Goal: Navigation & Orientation: Find specific page/section

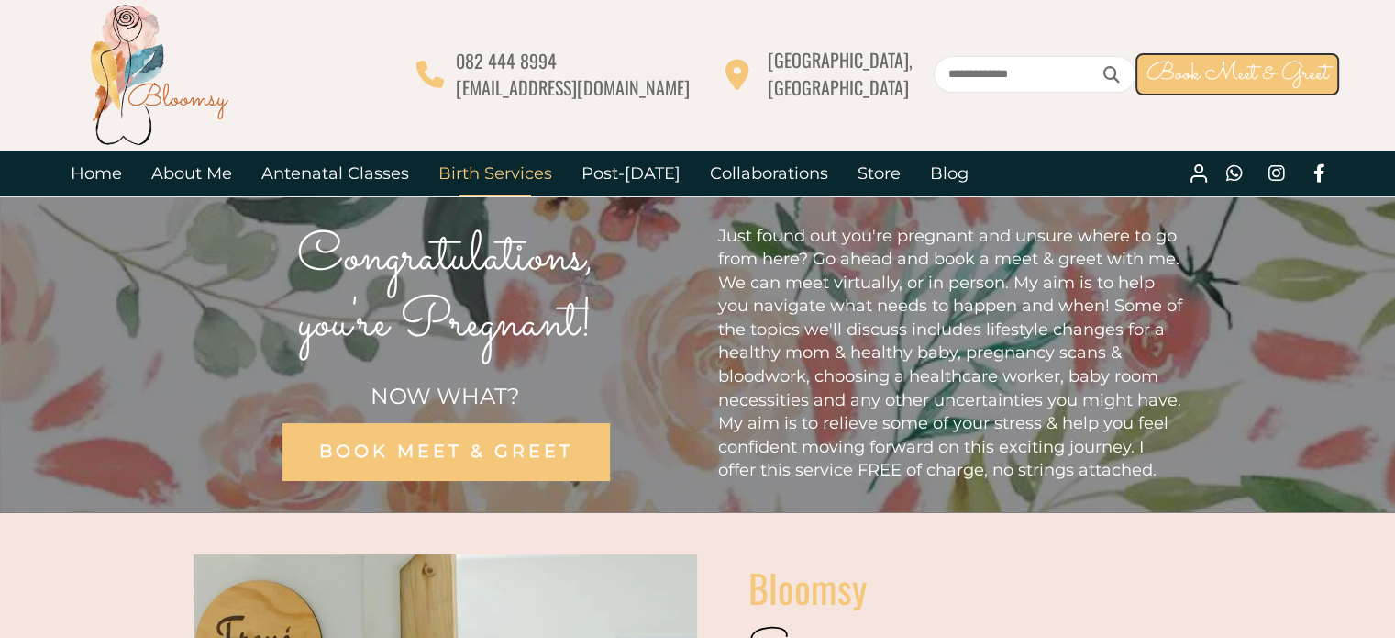
click at [498, 172] on link "Birth Services" at bounding box center [495, 173] width 143 height 46
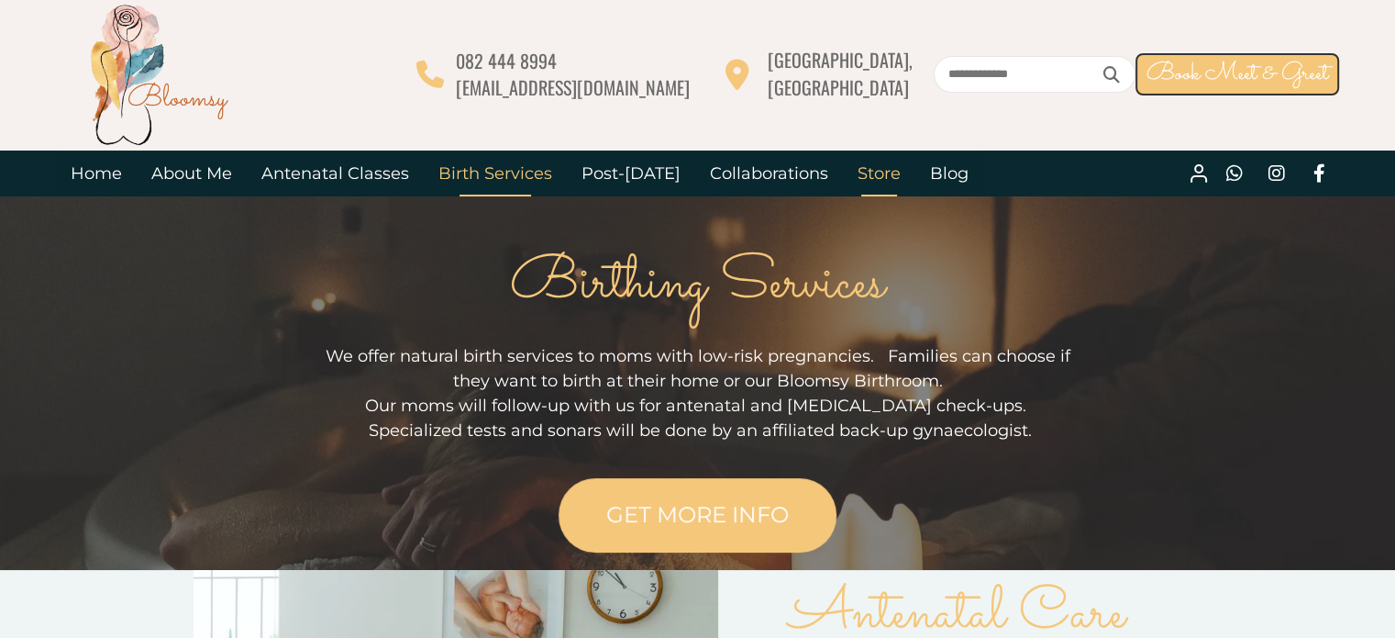
click at [866, 172] on link "Store" at bounding box center [879, 173] width 72 height 46
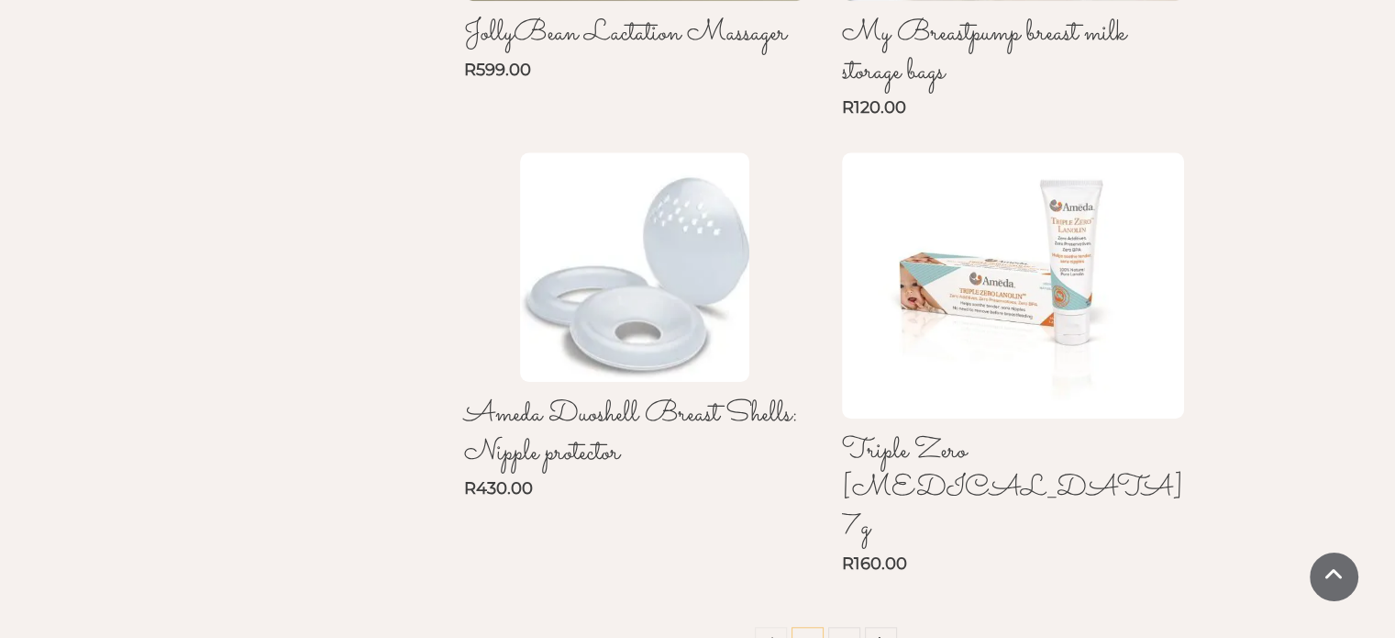
scroll to position [1544, 0]
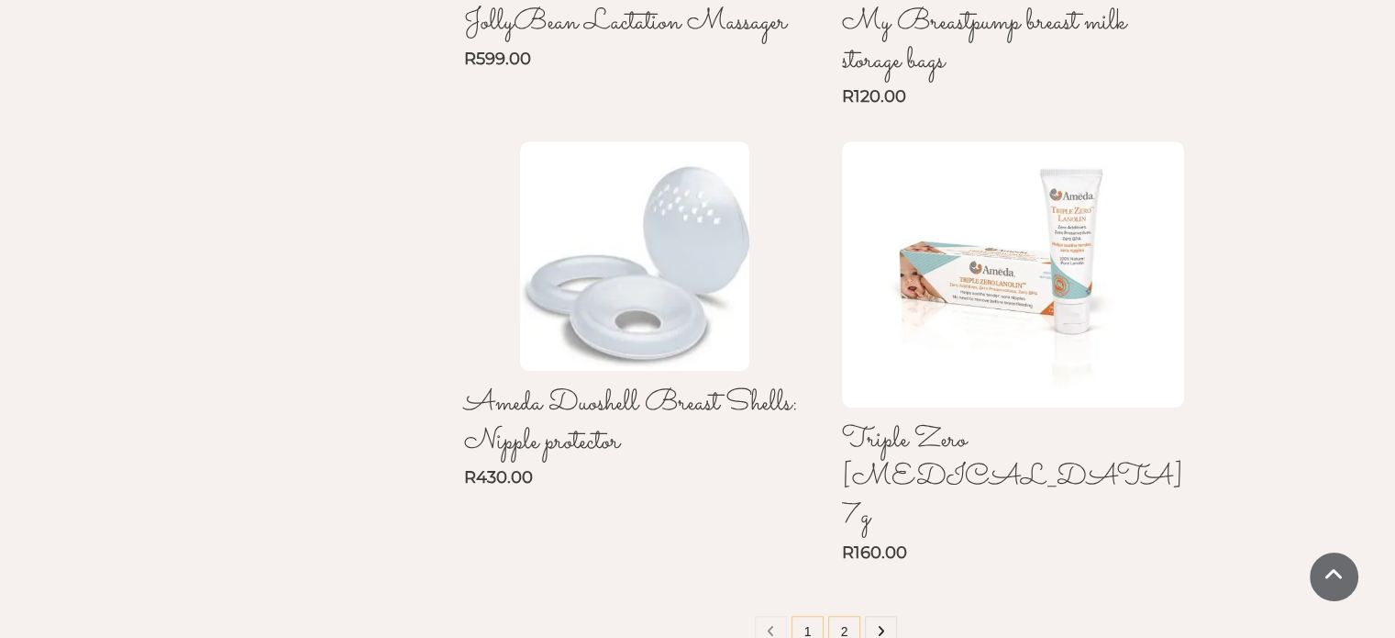
click at [835, 615] on link "2" at bounding box center [844, 631] width 32 height 32
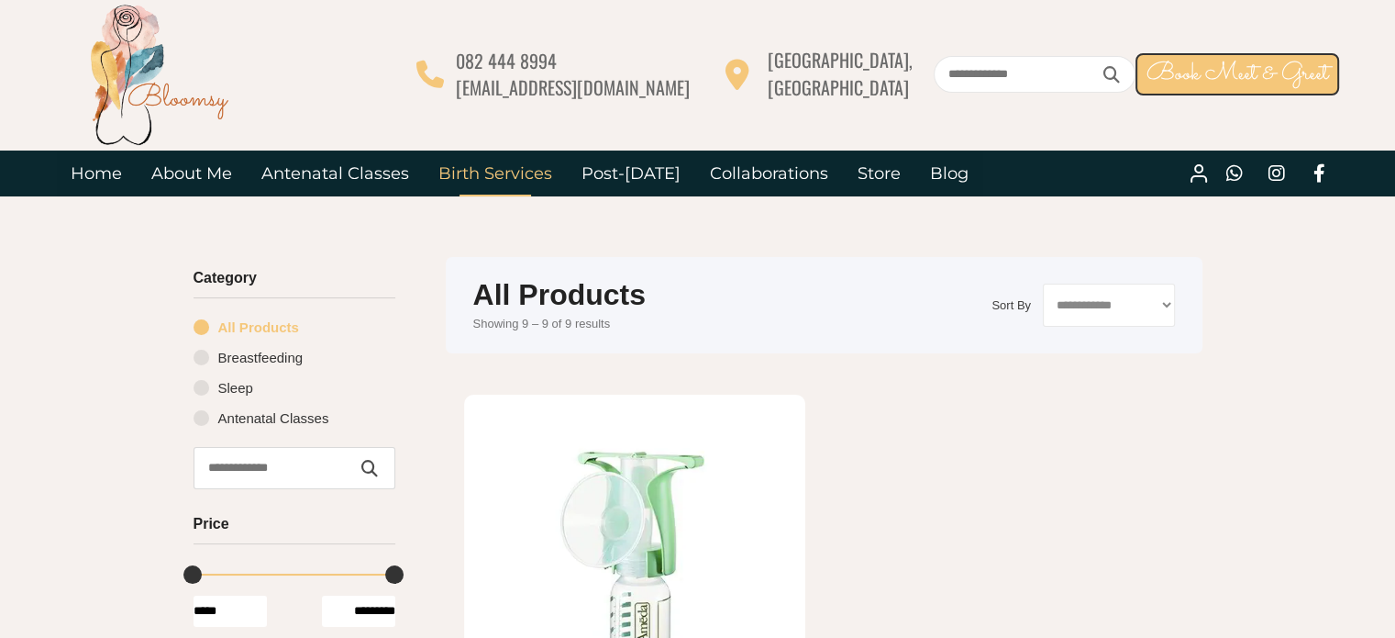
click at [493, 180] on link "Birth Services" at bounding box center [495, 173] width 143 height 46
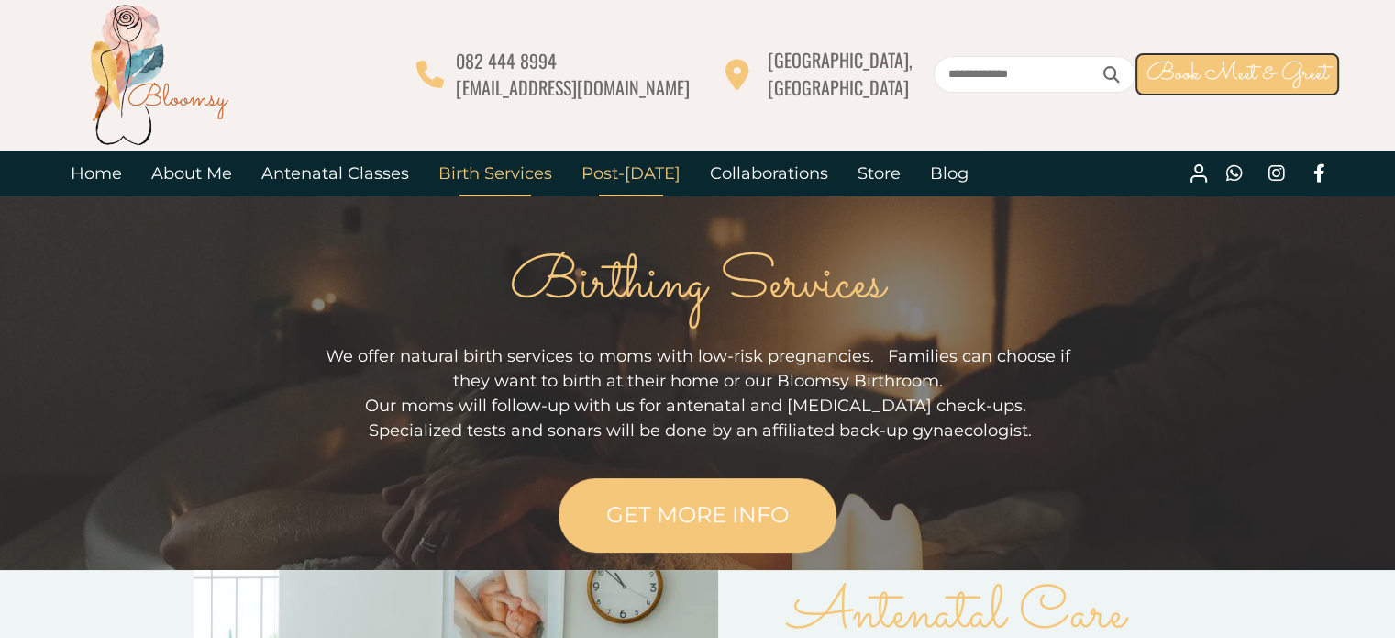
click at [628, 172] on link "Post-[DATE]" at bounding box center [631, 173] width 128 height 46
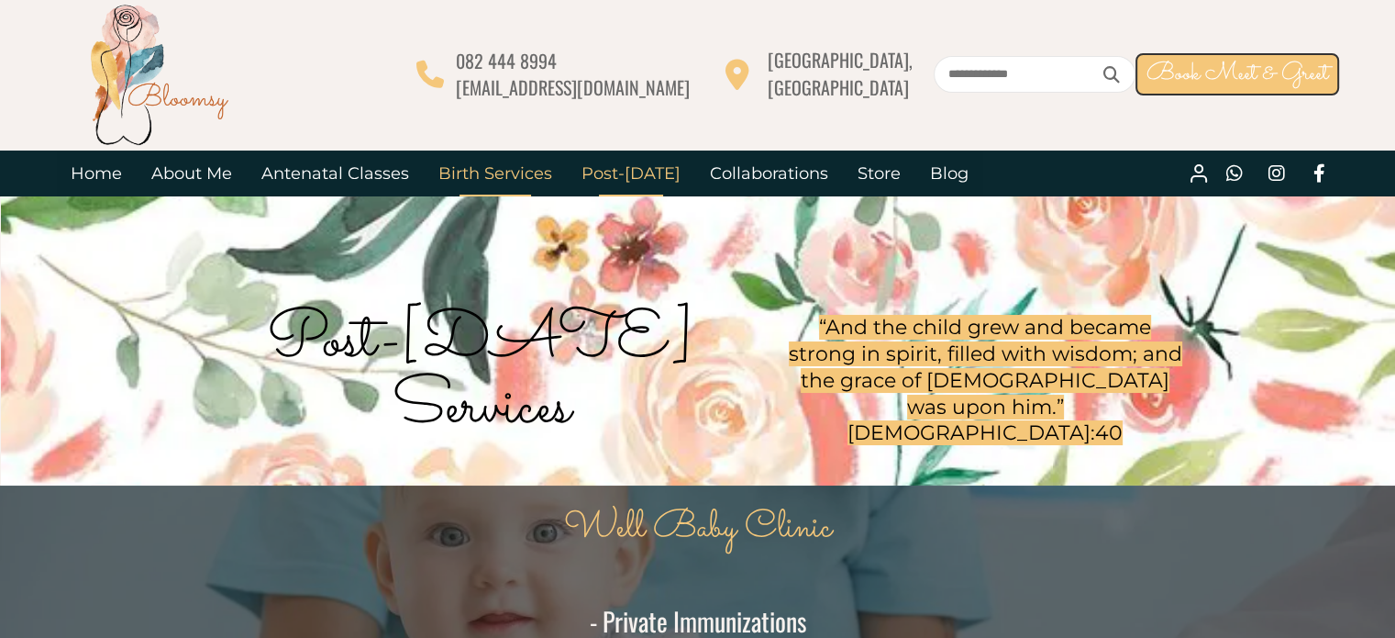
click at [517, 168] on link "Birth Services" at bounding box center [495, 173] width 143 height 46
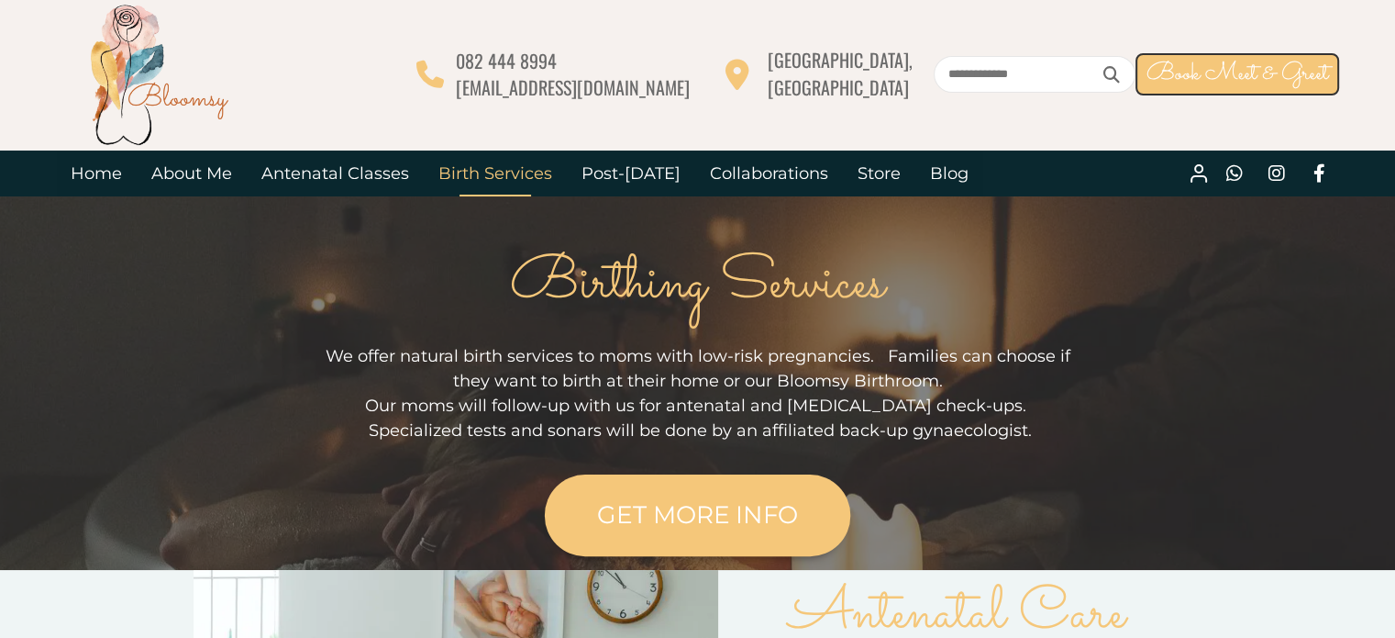
click at [743, 504] on span "GET MORE INFO" at bounding box center [697, 514] width 201 height 29
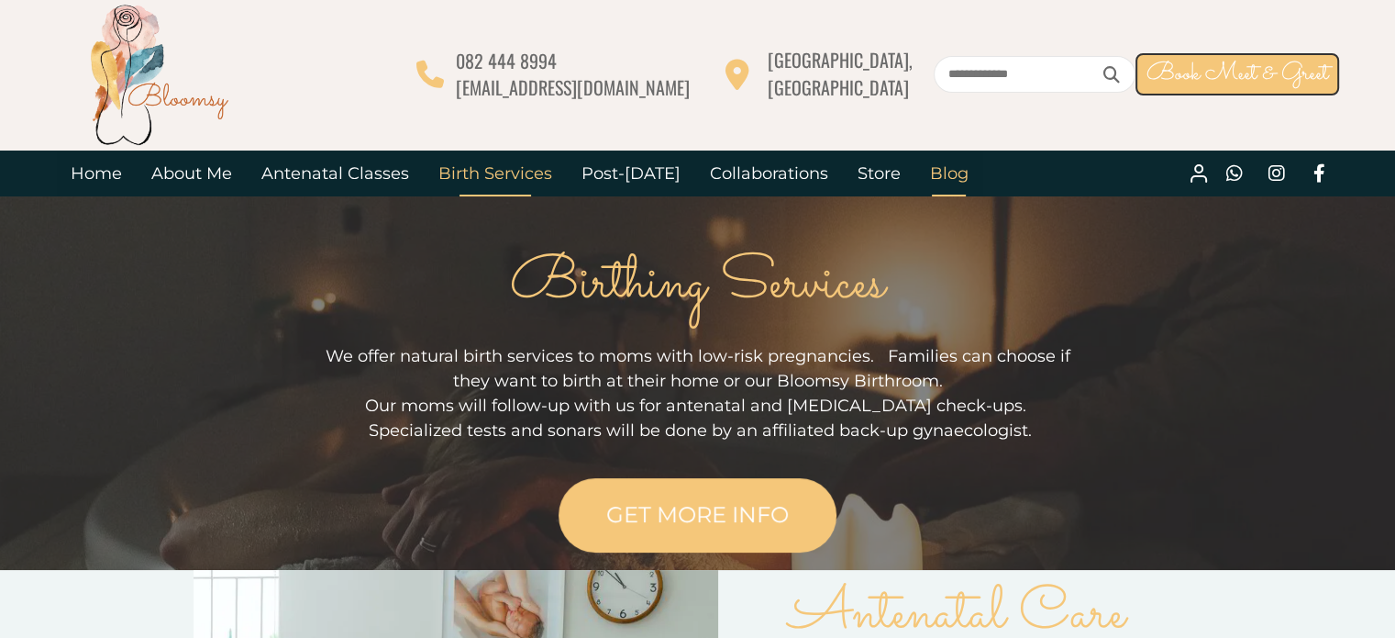
click at [935, 172] on link "Blog" at bounding box center [949, 173] width 68 height 46
